Goal: Task Accomplishment & Management: Manage account settings

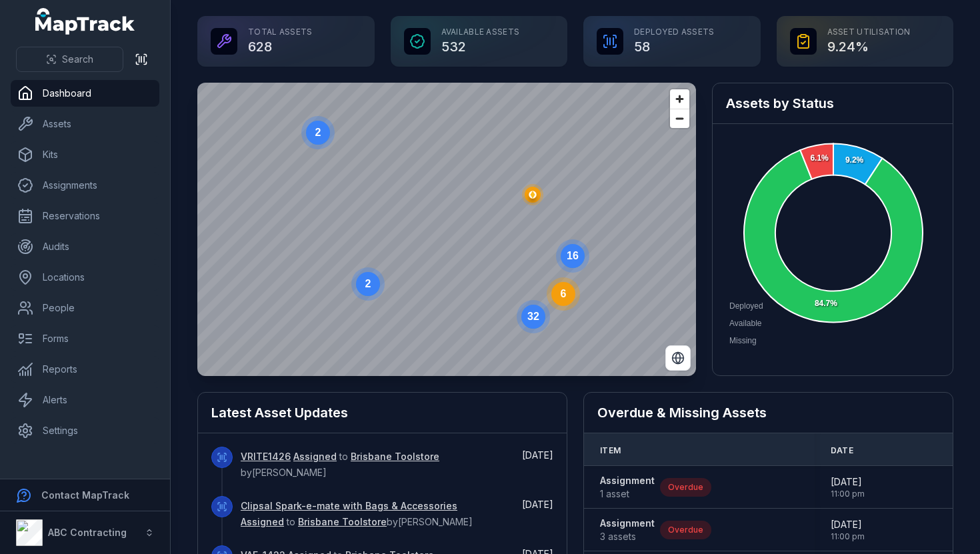
click at [328, 136] on circle at bounding box center [318, 133] width 24 height 24
click at [463, 225] on icon "2" at bounding box center [447, 229] width 40 height 40
click at [451, 232] on circle at bounding box center [447, 229] width 24 height 24
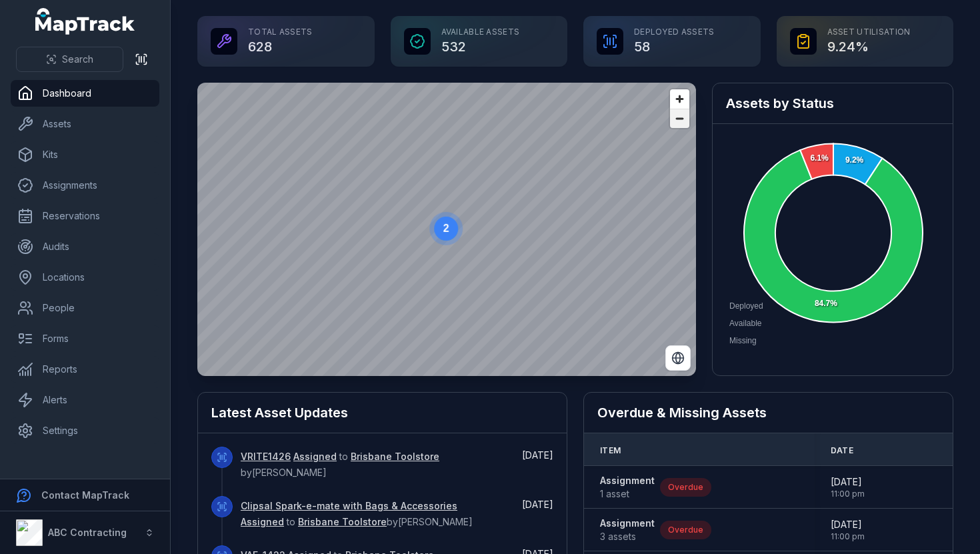
click at [679, 120] on span "Zoom out" at bounding box center [679, 118] width 19 height 19
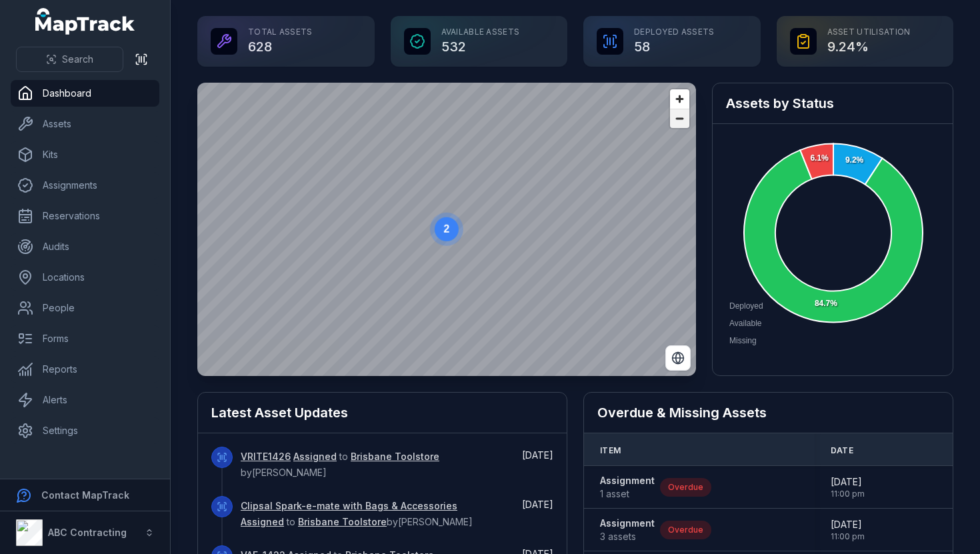
click at [679, 120] on span "Zoom out" at bounding box center [679, 118] width 19 height 19
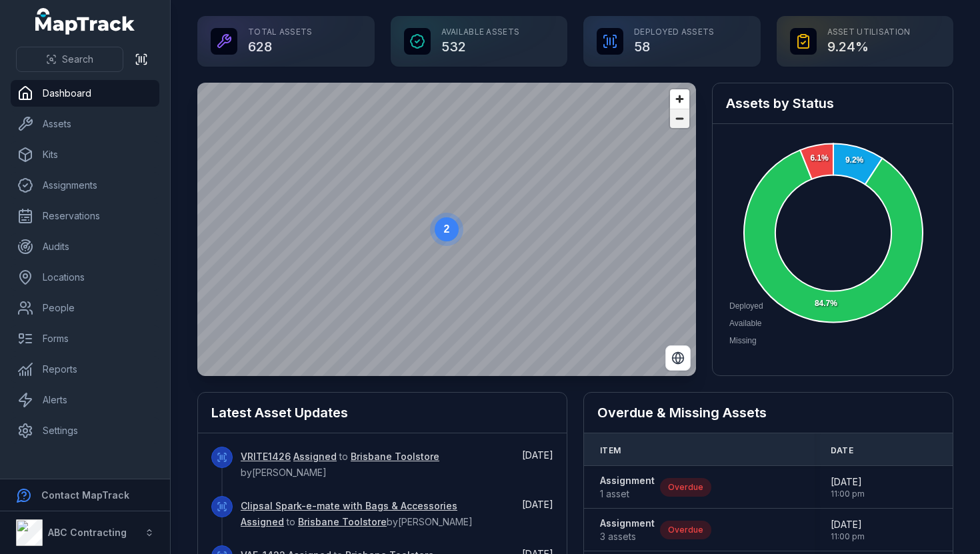
click at [679, 125] on span "Zoom out" at bounding box center [679, 118] width 19 height 19
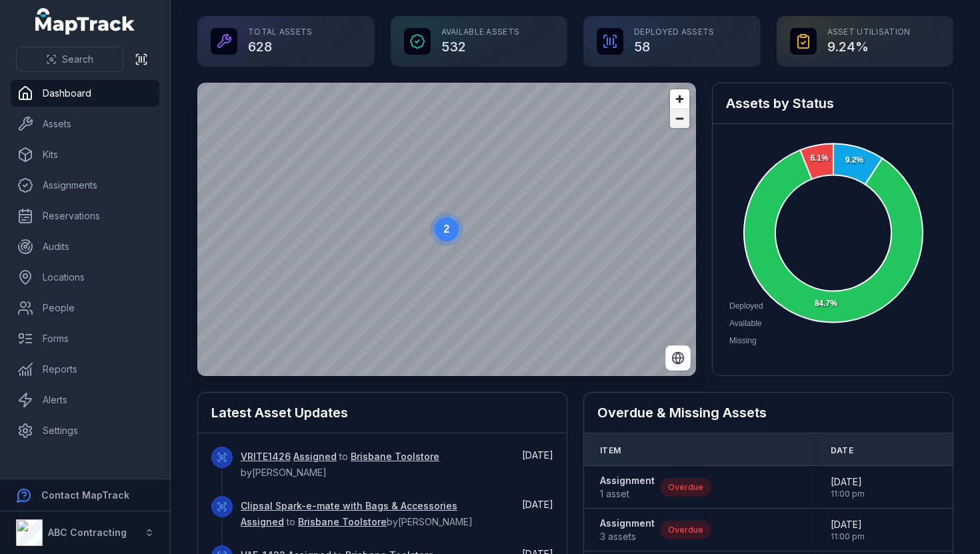
click at [679, 125] on span "Zoom out" at bounding box center [679, 118] width 19 height 19
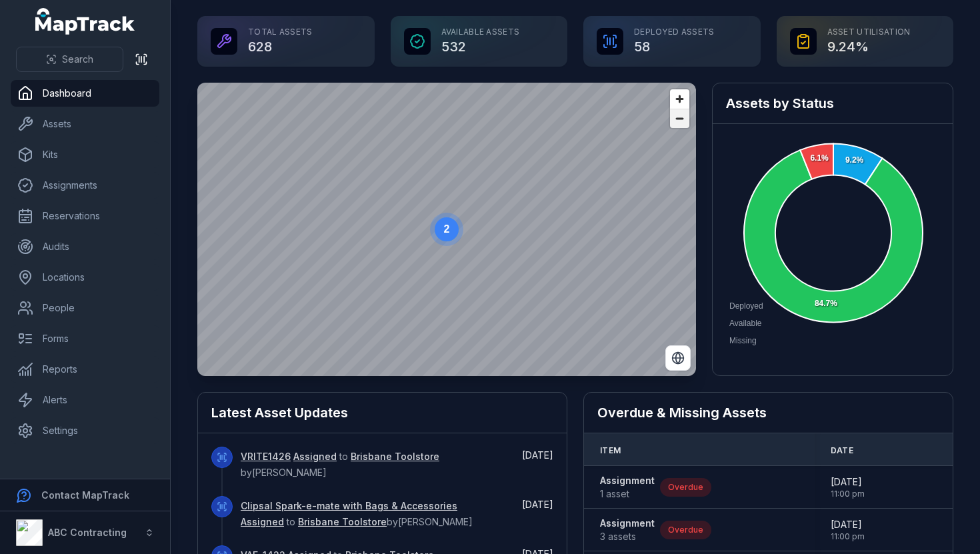
click at [679, 125] on span "Zoom out" at bounding box center [679, 118] width 19 height 19
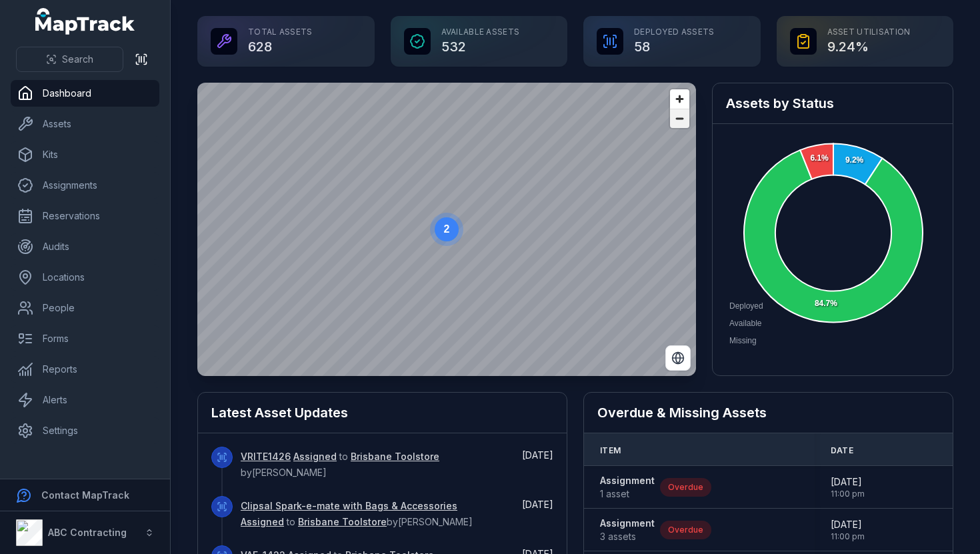
click at [679, 125] on span "Zoom out" at bounding box center [679, 118] width 19 height 19
click at [681, 90] on span "Zoom in" at bounding box center [679, 98] width 19 height 19
click at [679, 99] on span "Zoom in" at bounding box center [679, 98] width 19 height 19
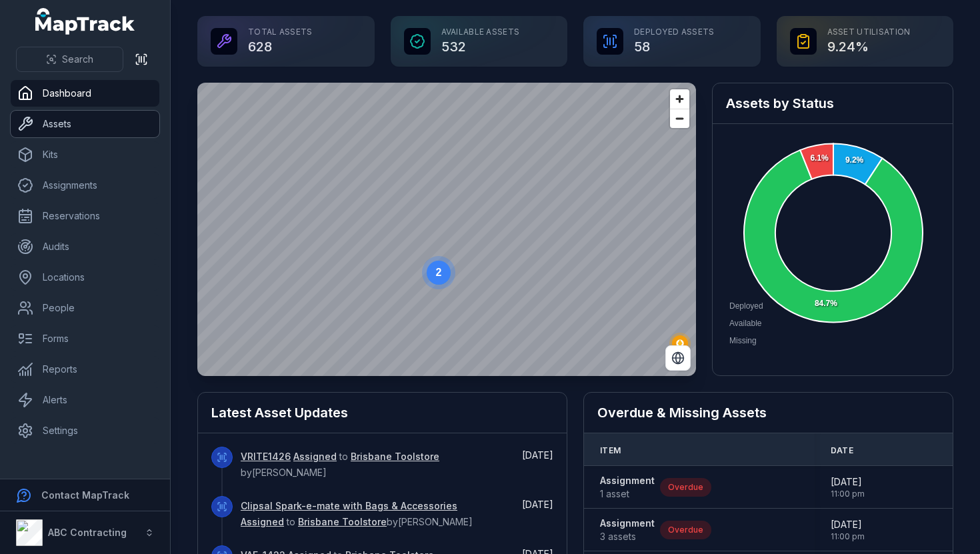
click at [118, 115] on link "Assets" at bounding box center [85, 124] width 149 height 27
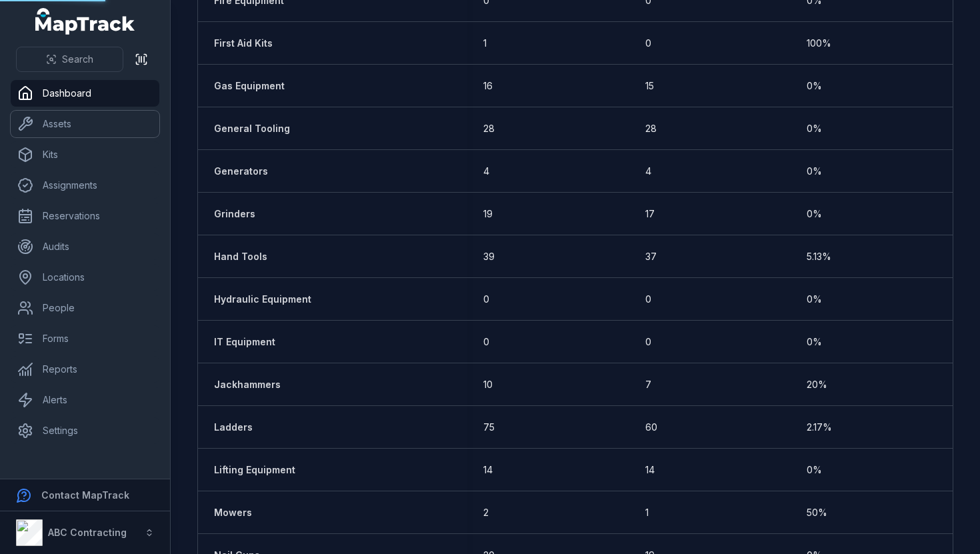
scroll to position [1064, 0]
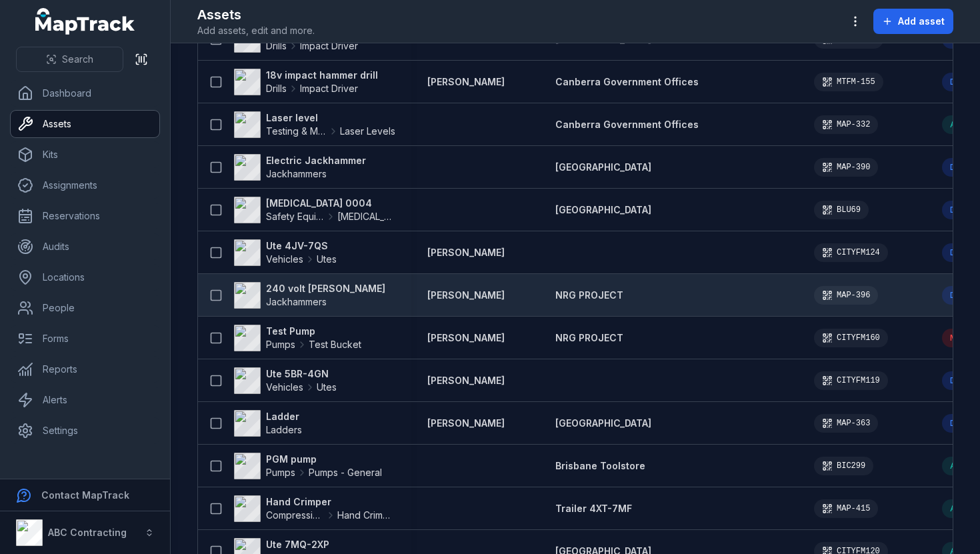
scroll to position [759, 0]
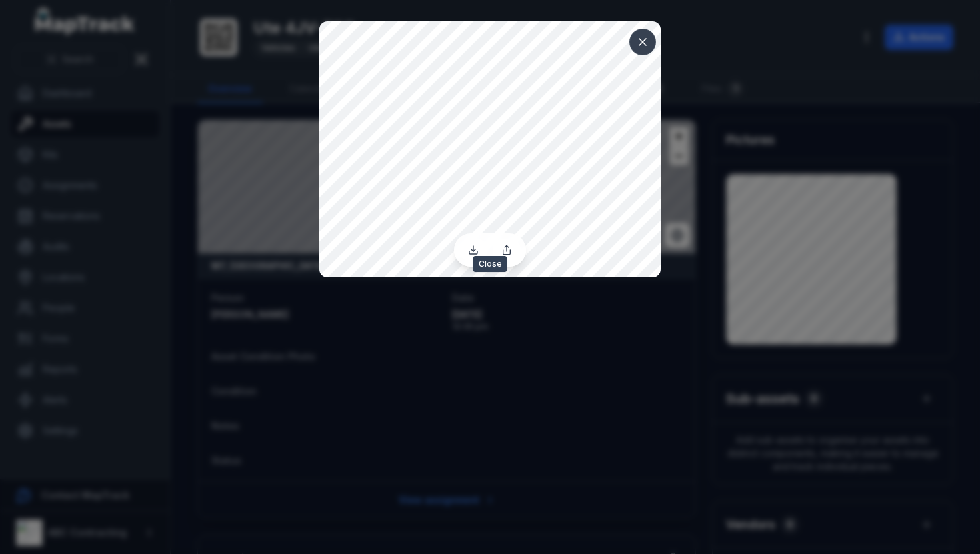
click at [647, 42] on icon at bounding box center [642, 41] width 13 height 13
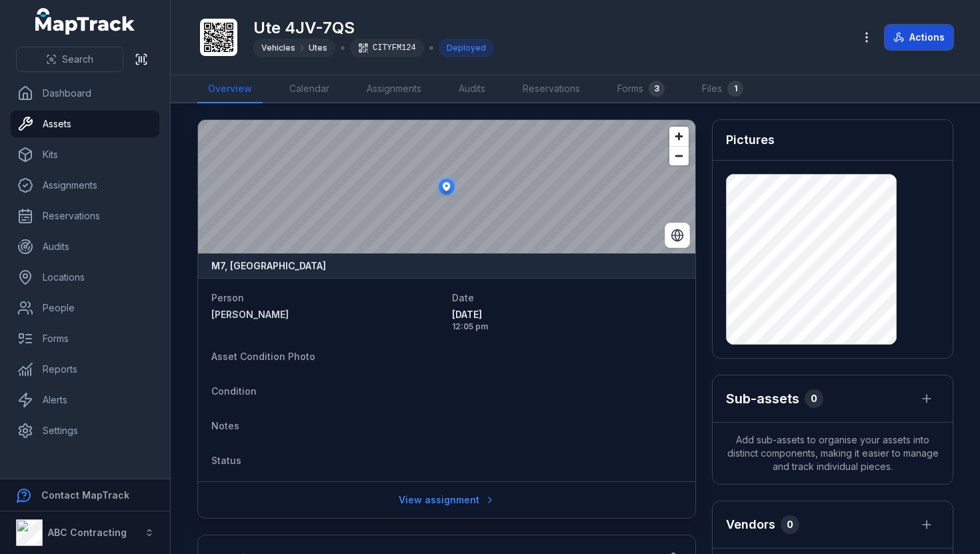
click at [910, 38] on button "Actions" at bounding box center [919, 37] width 69 height 25
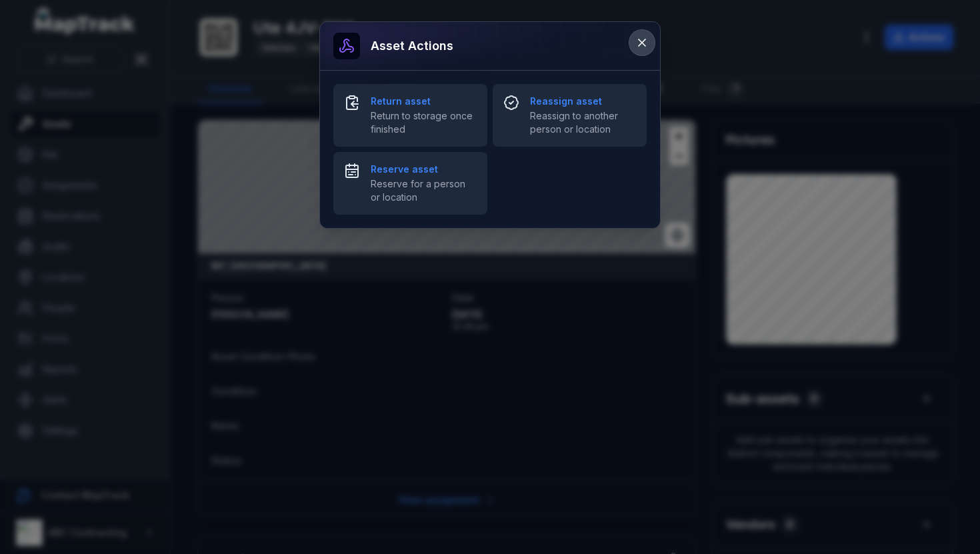
click at [643, 45] on icon at bounding box center [642, 42] width 7 height 7
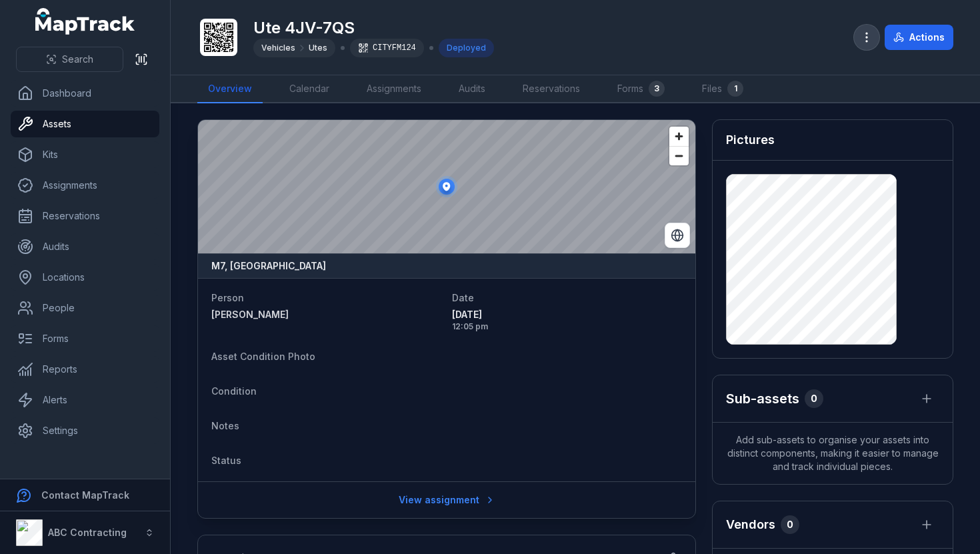
click at [871, 33] on icon "button" at bounding box center [866, 37] width 13 height 13
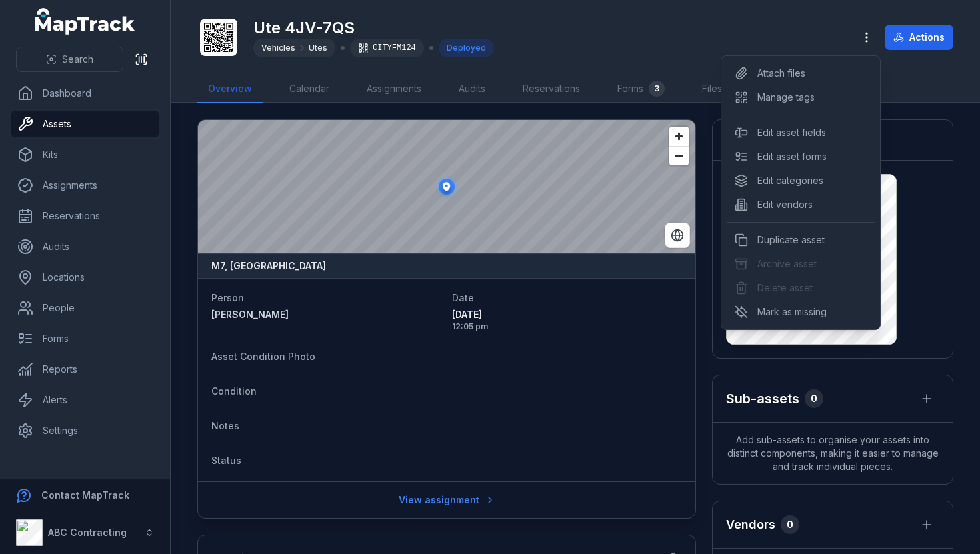
click at [753, 34] on div "Ute 4JV-7QS Vehicles Utes CITYFM124 Deployed Actions" at bounding box center [575, 37] width 756 height 64
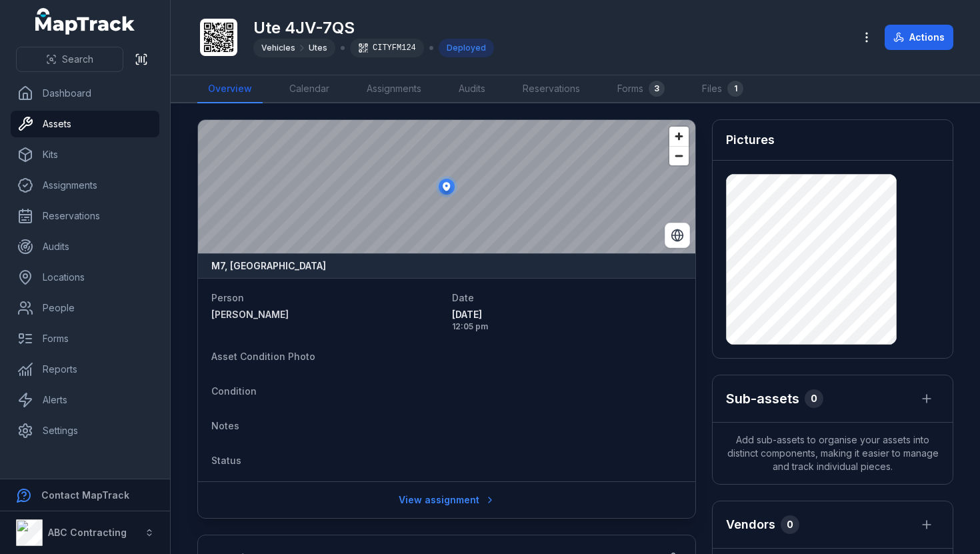
click at [219, 46] on icon at bounding box center [218, 37] width 29 height 29
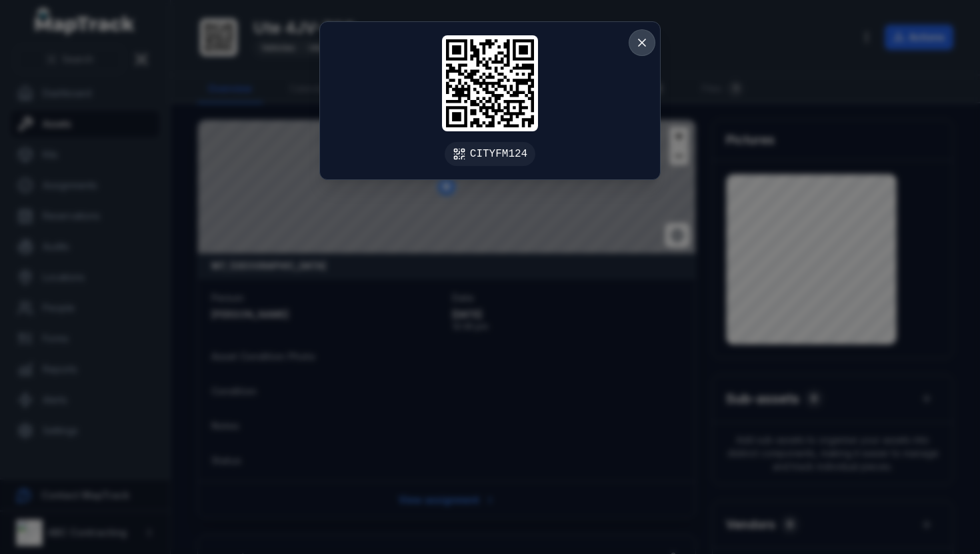
click at [629, 44] on button at bounding box center [641, 42] width 25 height 25
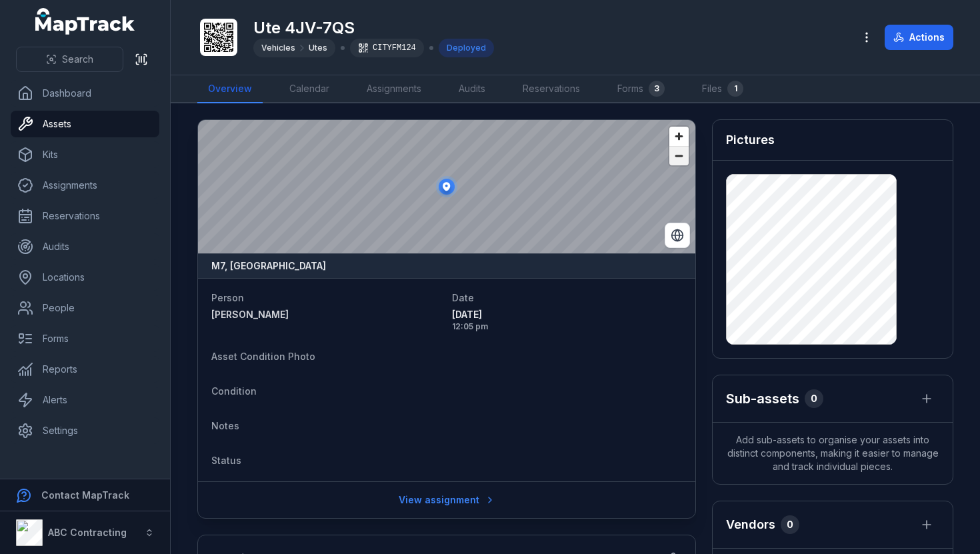
click at [684, 161] on span "Zoom out" at bounding box center [678, 156] width 19 height 19
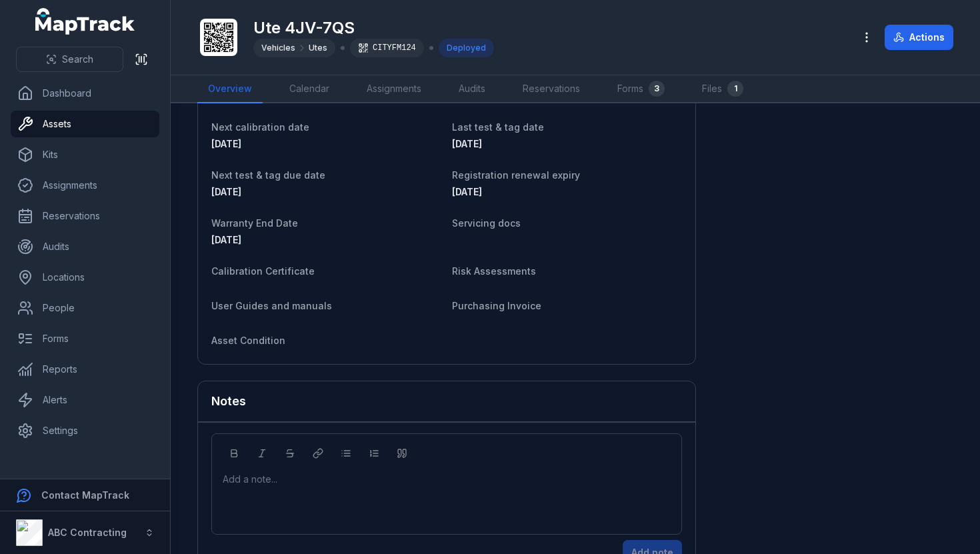
scroll to position [767, 0]
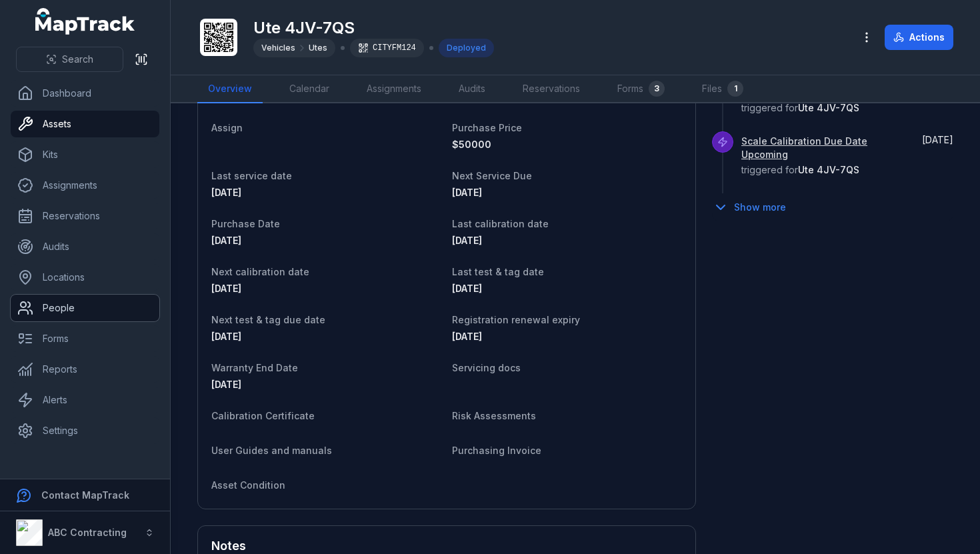
click at [91, 321] on link "People" at bounding box center [85, 308] width 149 height 27
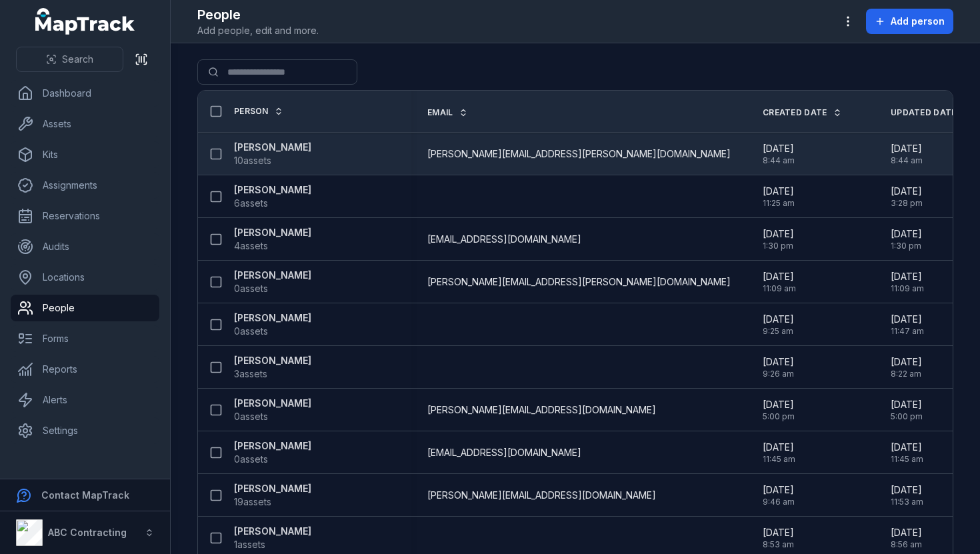
click at [267, 143] on strong "[PERSON_NAME]" at bounding box center [272, 147] width 77 height 13
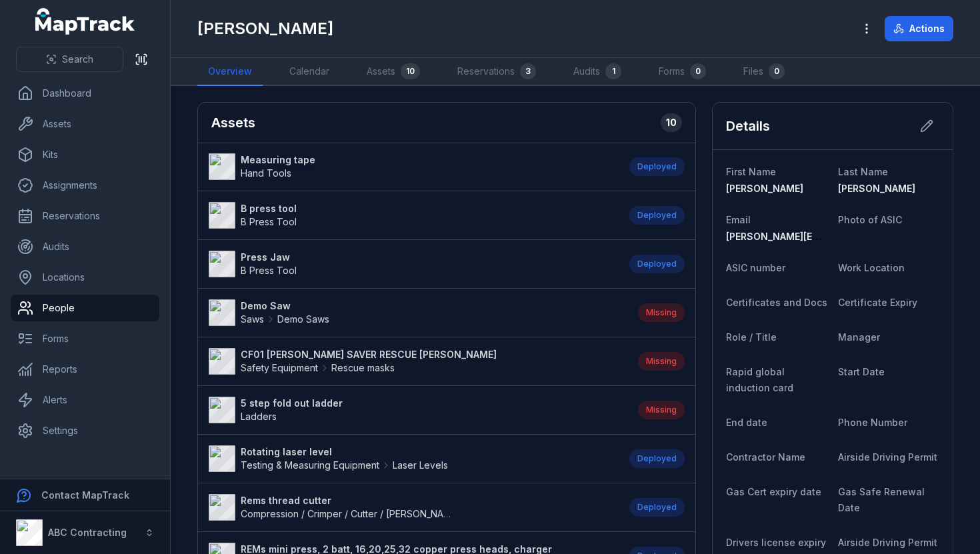
scroll to position [12, 0]
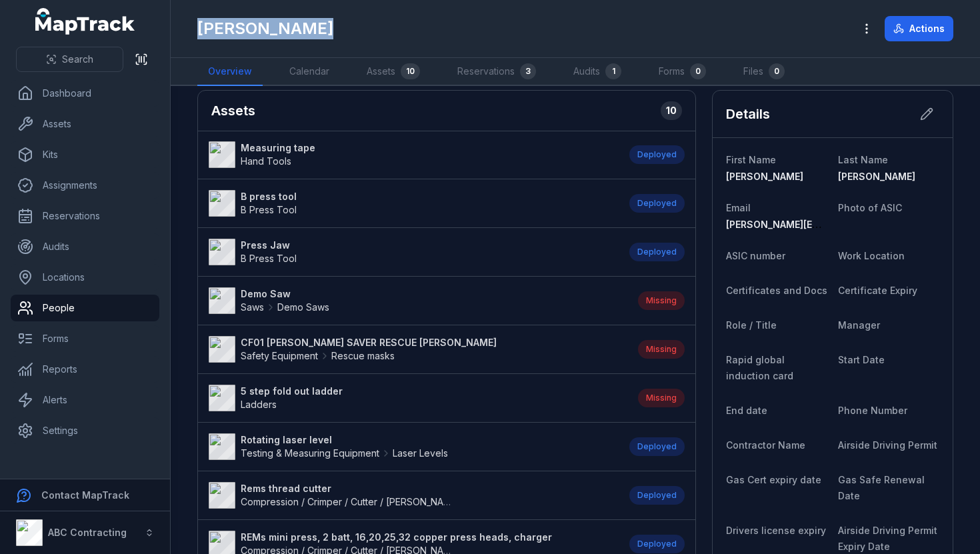
drag, startPoint x: 190, startPoint y: 33, endPoint x: 347, endPoint y: 32, distance: 156.7
click at [347, 32] on header "Toggle Navigation [PERSON_NAME] Actions" at bounding box center [575, 29] width 809 height 58
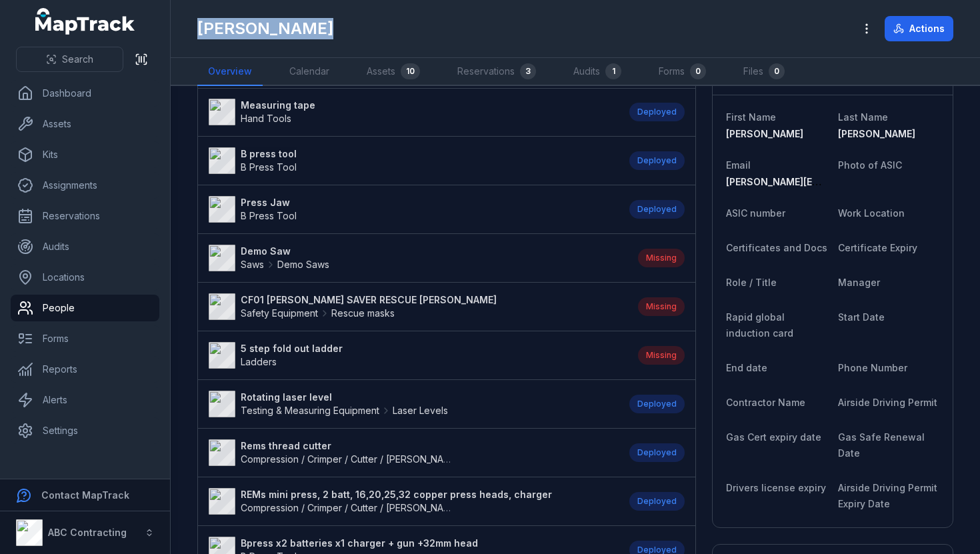
scroll to position [0, 0]
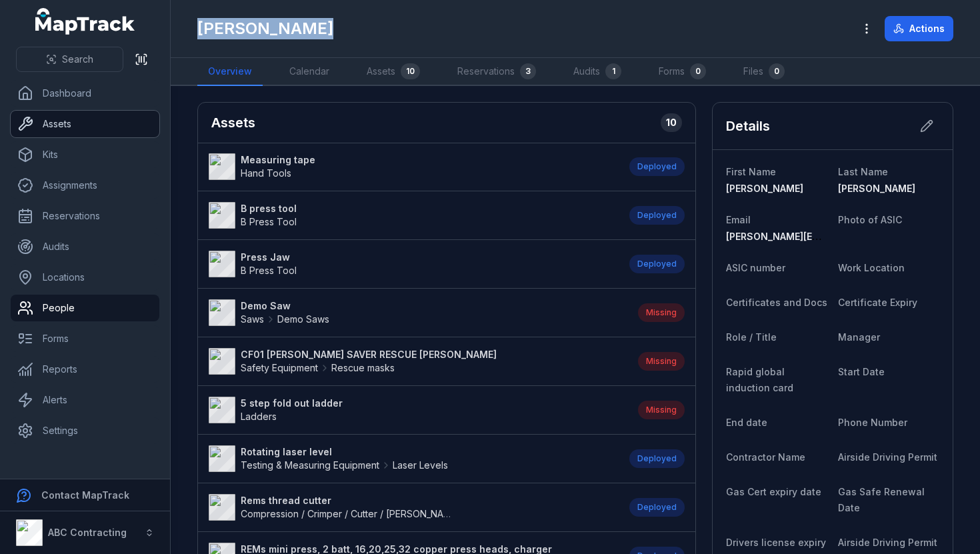
click at [91, 129] on link "Assets" at bounding box center [85, 124] width 149 height 27
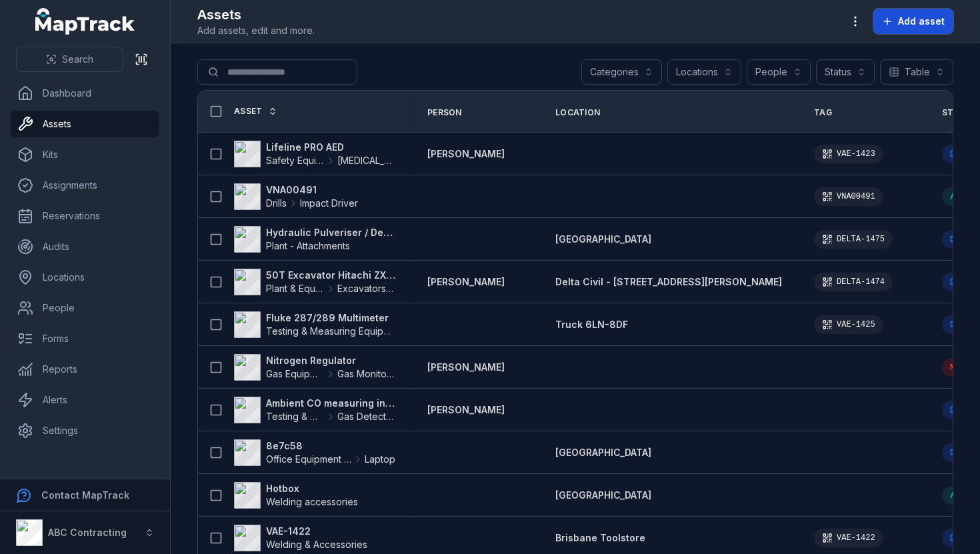
click at [912, 16] on span "Add asset" at bounding box center [921, 21] width 47 height 13
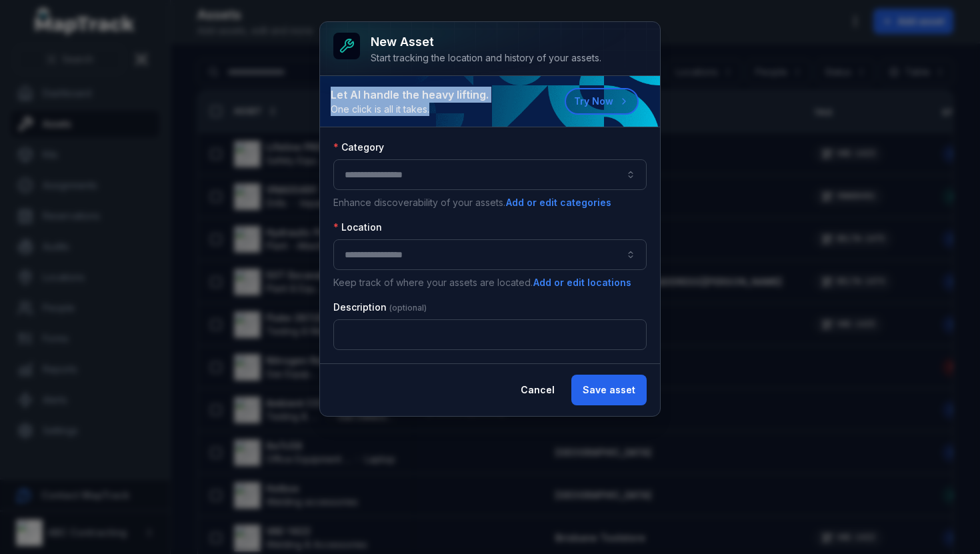
drag, startPoint x: 330, startPoint y: 89, endPoint x: 445, endPoint y: 121, distance: 119.7
click at [445, 121] on div "Let AI handle the heavy lifting. One click is all it takes. Try Now" at bounding box center [490, 101] width 340 height 51
click at [596, 101] on button "Try Now" at bounding box center [602, 101] width 74 height 27
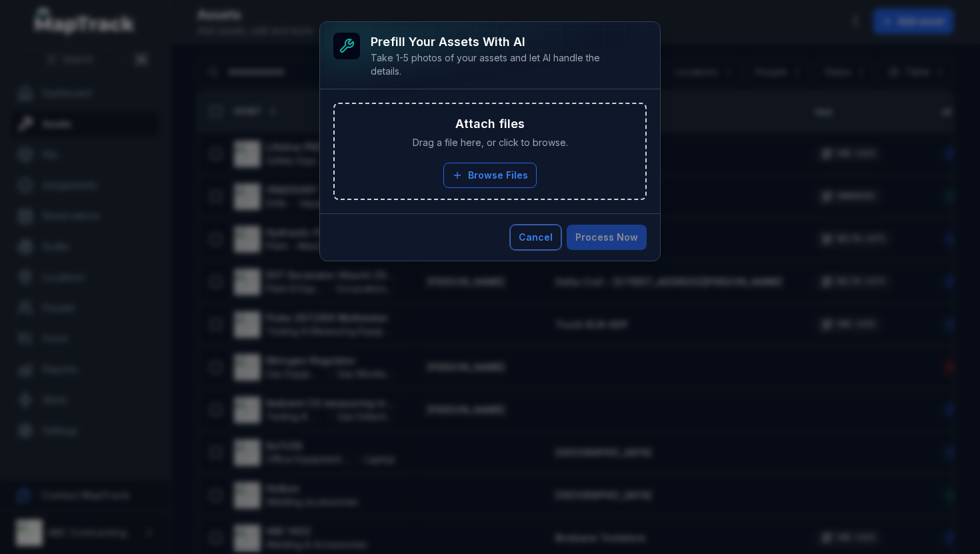
click at [541, 234] on button "Cancel" at bounding box center [535, 237] width 51 height 25
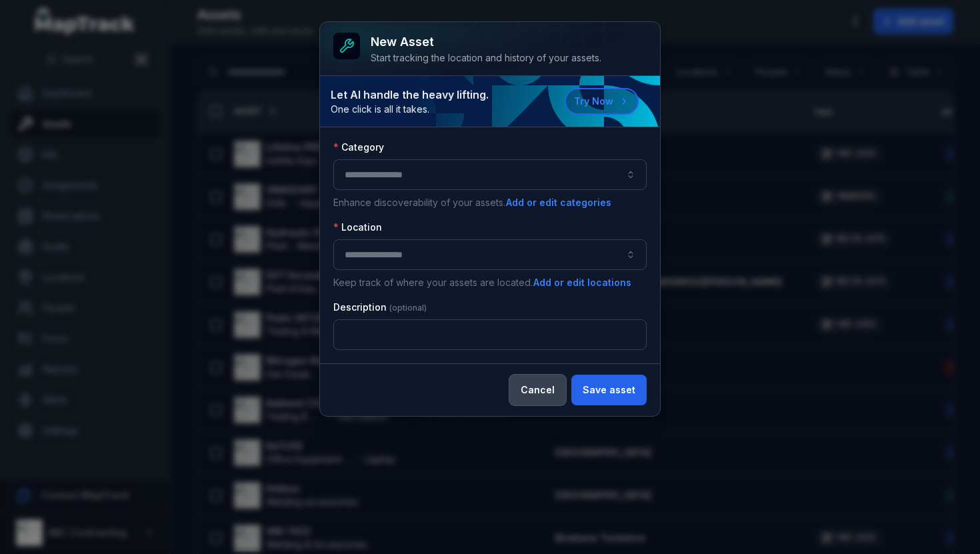
click at [532, 385] on button "Cancel" at bounding box center [537, 390] width 57 height 31
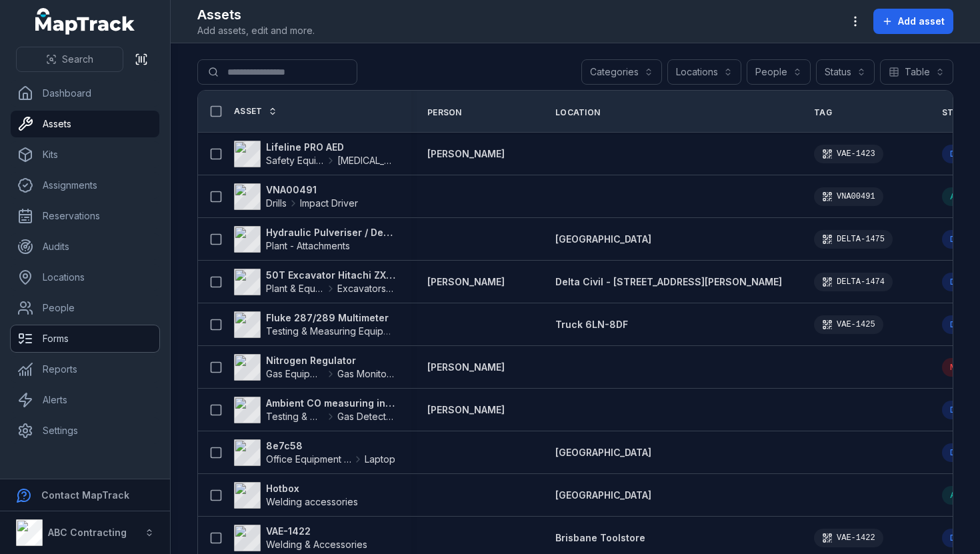
click at [71, 342] on link "Forms" at bounding box center [85, 338] width 149 height 27
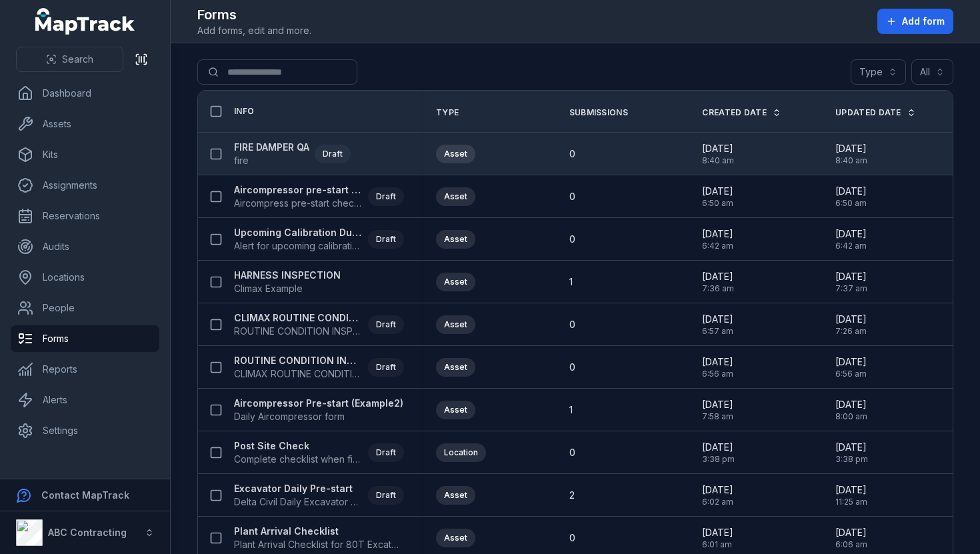
click at [309, 141] on strong "FIRE DAMPER QA" at bounding box center [271, 147] width 75 height 13
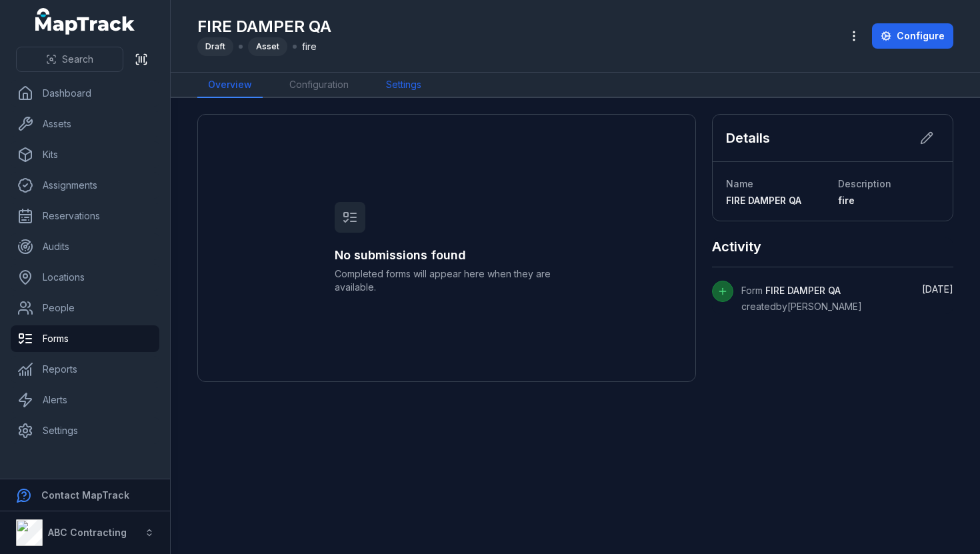
click at [391, 80] on link "Settings" at bounding box center [403, 85] width 57 height 25
